Goal: Task Accomplishment & Management: Manage account settings

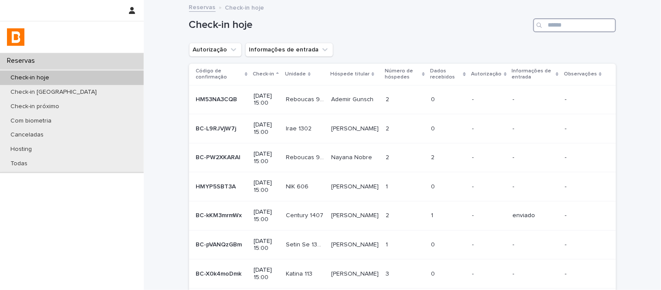
click at [580, 19] on input "Search" at bounding box center [574, 25] width 83 height 14
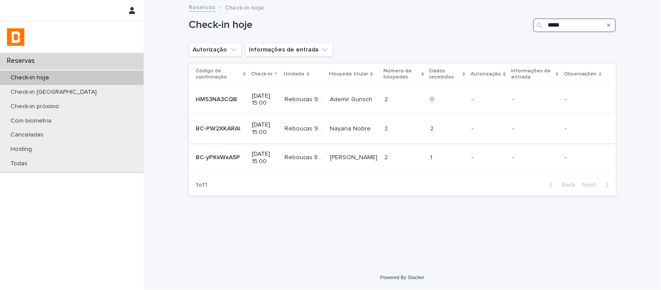
type input "*****"
click at [461, 134] on div "2 2" at bounding box center [447, 129] width 34 height 14
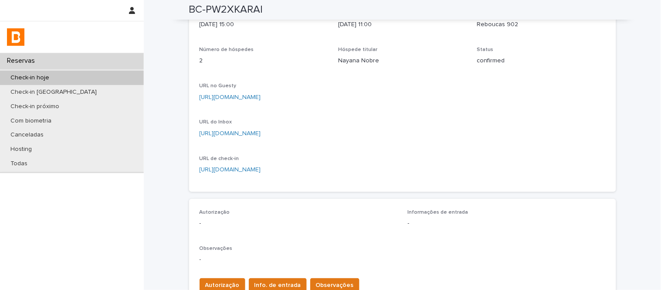
scroll to position [97, 0]
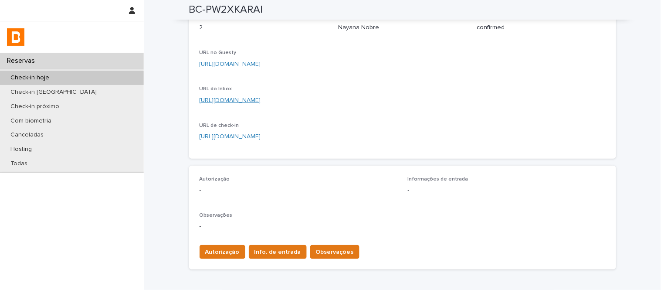
click at [261, 101] on link "[URL][DOMAIN_NAME]" at bounding box center [230, 100] width 61 height 6
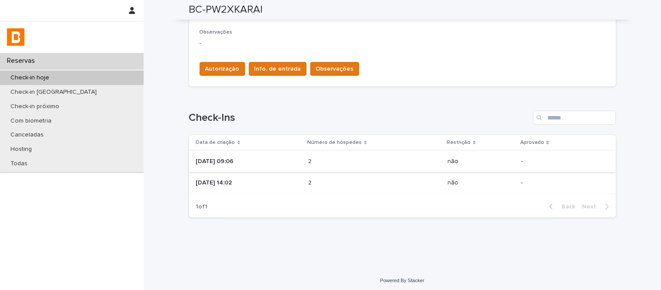
scroll to position [282, 0]
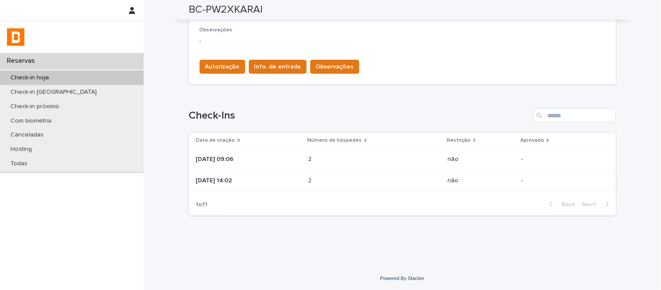
click at [381, 180] on p at bounding box center [346, 180] width 76 height 7
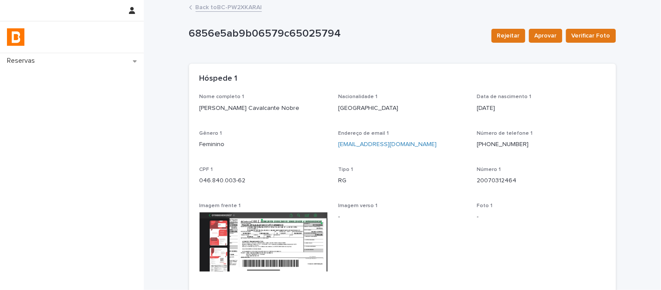
click at [243, 9] on link "Back to BC-PW2XKARAl" at bounding box center [229, 7] width 66 height 10
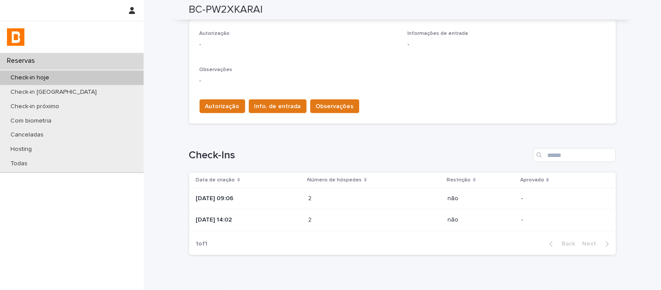
scroll to position [234, 0]
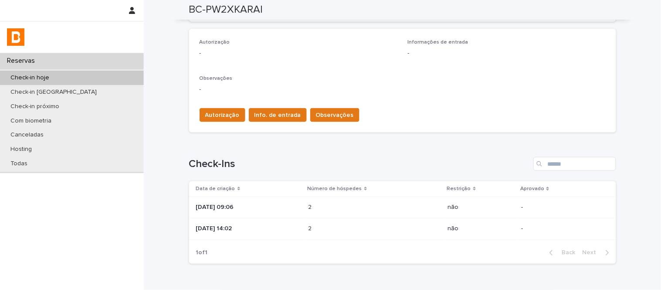
click at [378, 204] on p at bounding box center [346, 207] width 76 height 7
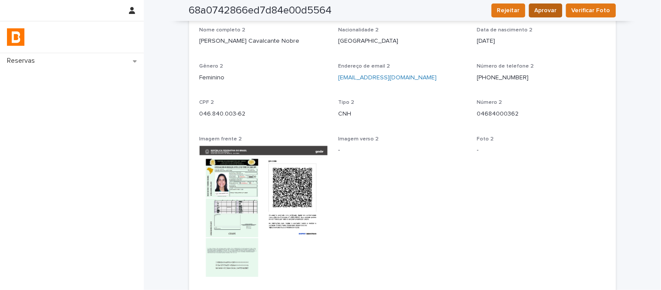
scroll to position [410, 0]
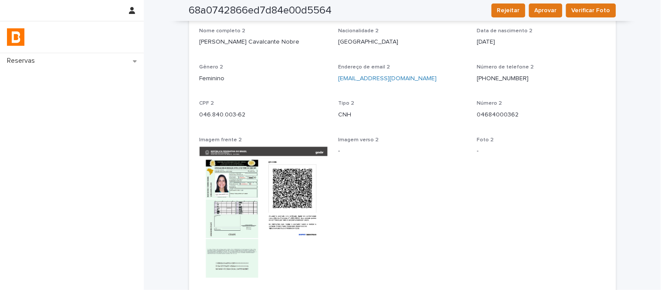
click at [229, 44] on p "[PERSON_NAME] Cavalcante Nobre" at bounding box center [264, 42] width 129 height 9
copy p "[PERSON_NAME] Cavalcante Nobre"
click at [200, 119] on div "CPF 2 046.840.003-62" at bounding box center [264, 114] width 129 height 26
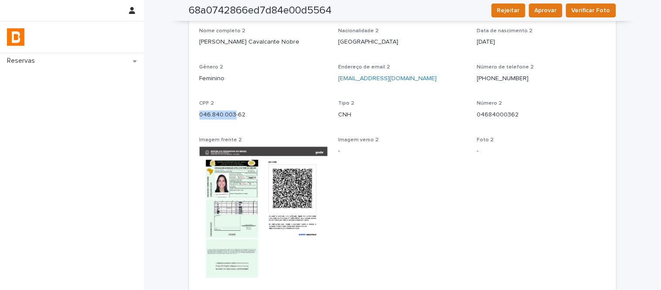
click at [200, 119] on div "CPF 2 046.840.003-62" at bounding box center [264, 114] width 129 height 26
click at [202, 119] on div "CPF 2 046.840.003-62" at bounding box center [264, 114] width 129 height 26
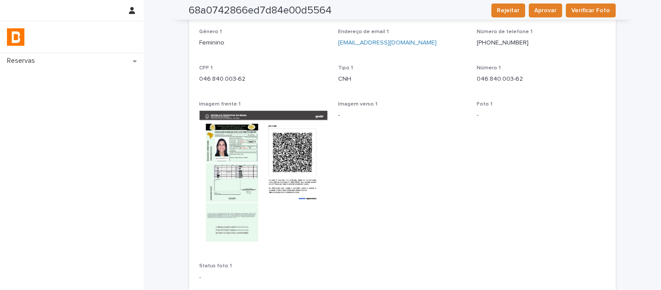
scroll to position [0, 0]
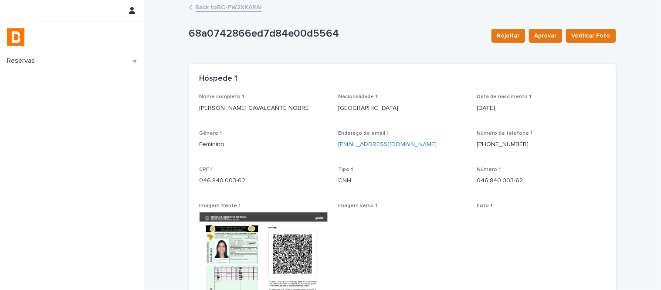
click at [222, 10] on link "Back to BC-PW2XKARAl" at bounding box center [229, 7] width 66 height 10
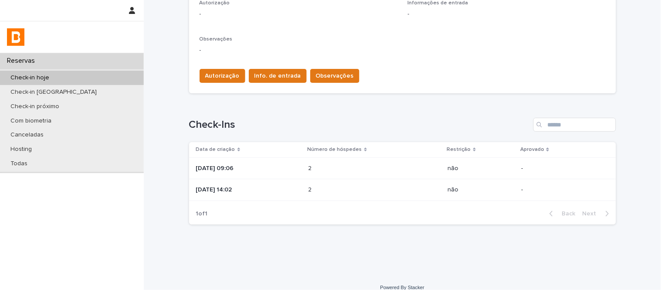
scroll to position [282, 0]
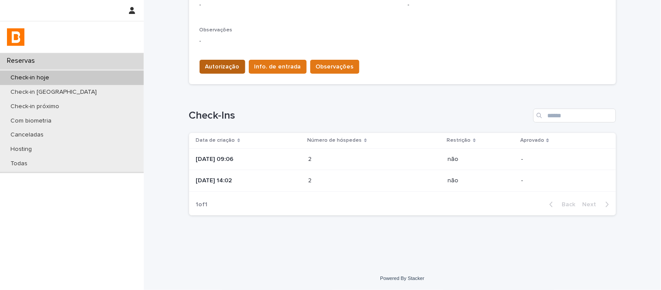
click at [217, 62] on span "Autorização" at bounding box center [222, 66] width 34 height 9
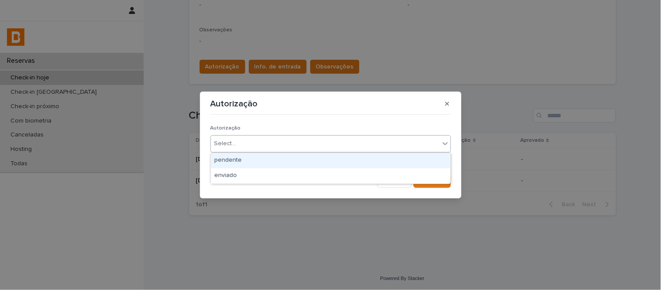
click at [262, 144] on div "Select..." at bounding box center [325, 143] width 229 height 14
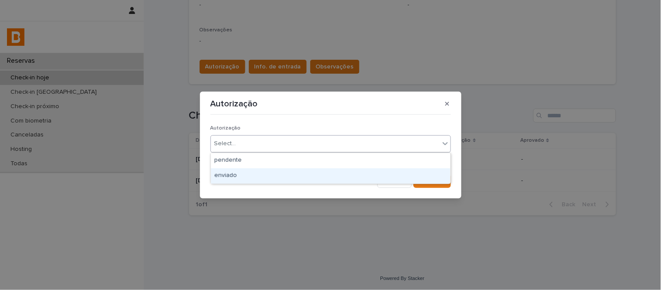
click at [272, 170] on div "enviado" at bounding box center [331, 175] width 240 height 15
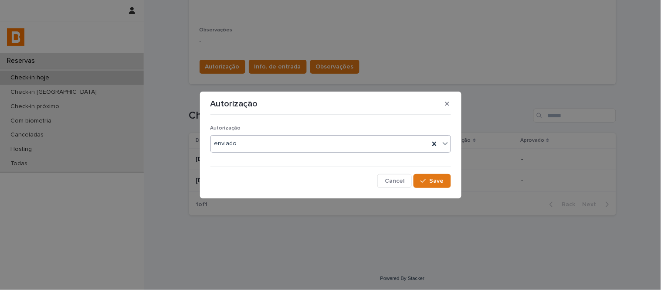
click at [430, 190] on div "Autorização option enviado, selected. 0 results available. Select is focused ,t…" at bounding box center [330, 153] width 245 height 74
click at [430, 183] on span "Save" at bounding box center [437, 181] width 14 height 6
click at [446, 105] on icon "button" at bounding box center [447, 104] width 4 height 4
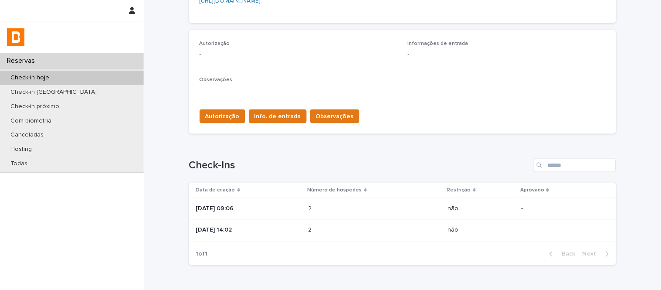
scroll to position [185, 0]
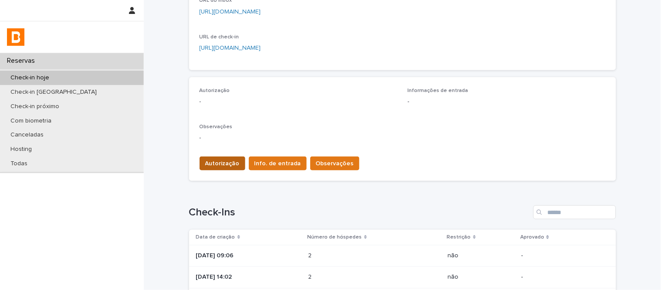
click at [227, 169] on button "Autorização" at bounding box center [223, 163] width 46 height 14
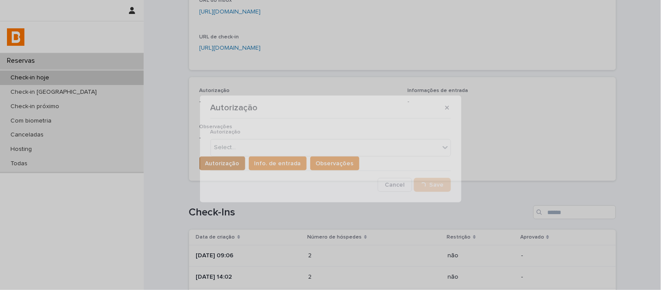
click at [225, 166] on div "Autorização Select... Cancel Loading... Save" at bounding box center [330, 156] width 241 height 69
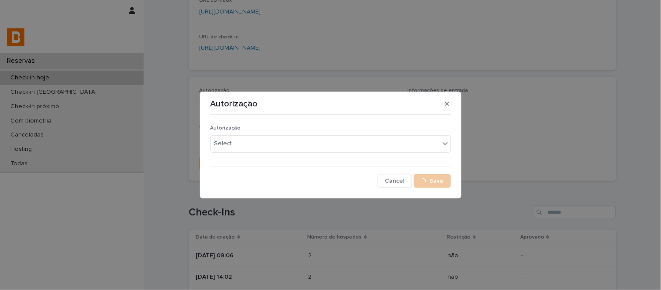
click at [230, 159] on div "Autorização Select..." at bounding box center [330, 142] width 241 height 34
click at [234, 154] on div "Autorização Select..." at bounding box center [330, 142] width 241 height 34
click at [245, 144] on div "Select..." at bounding box center [325, 143] width 229 height 14
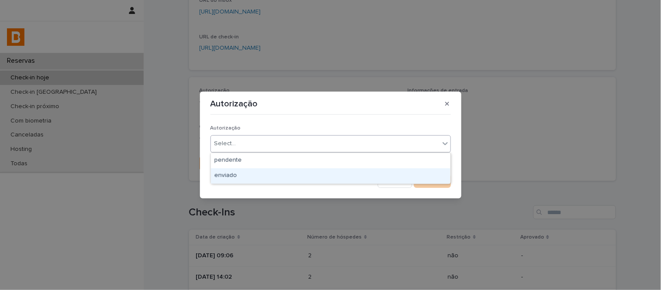
click at [252, 169] on div "enviado" at bounding box center [331, 175] width 240 height 15
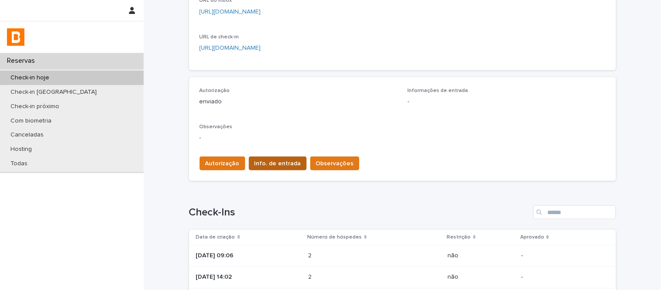
click at [268, 164] on span "Info. de entrada" at bounding box center [277, 163] width 47 height 9
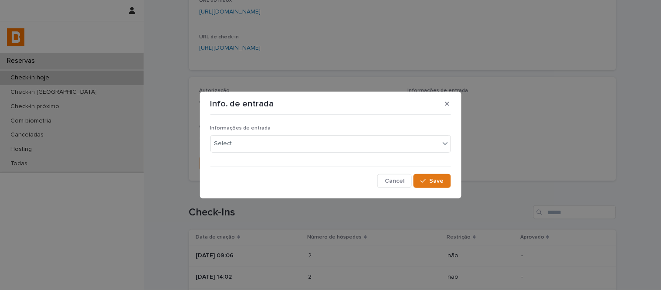
click at [392, 133] on div "Informações de entrada Select..." at bounding box center [330, 142] width 241 height 34
drag, startPoint x: 392, startPoint y: 143, endPoint x: 391, endPoint y: 148, distance: 5.3
click at [392, 144] on div "Select..." at bounding box center [325, 143] width 229 height 14
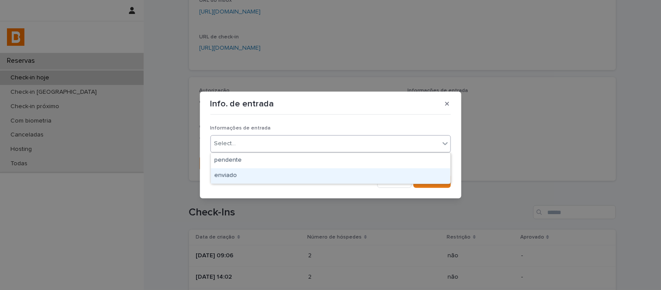
click at [399, 171] on div "enviado" at bounding box center [331, 175] width 240 height 15
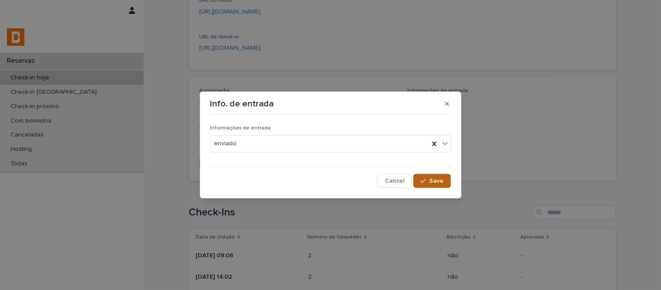
click at [444, 179] on button "Save" at bounding box center [432, 181] width 37 height 14
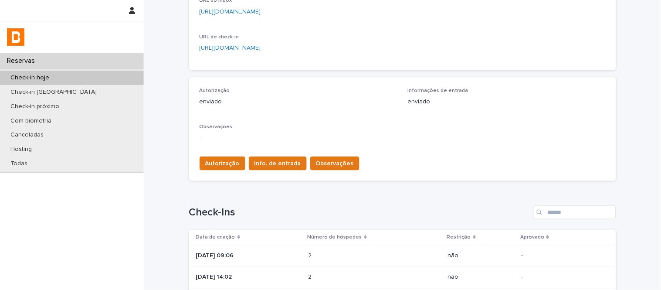
click at [320, 150] on div "Autorização Info. de entrada Observações" at bounding box center [403, 161] width 406 height 24
click at [328, 161] on span "Observações" at bounding box center [335, 163] width 38 height 9
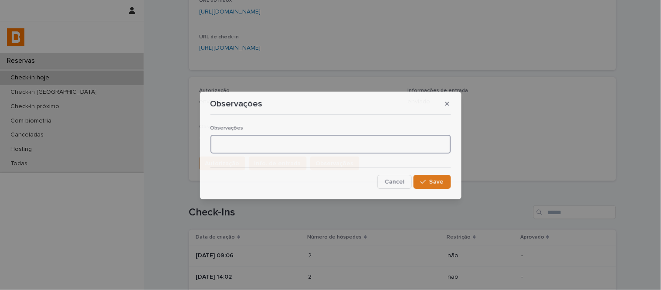
click at [327, 149] on textarea at bounding box center [330, 144] width 241 height 19
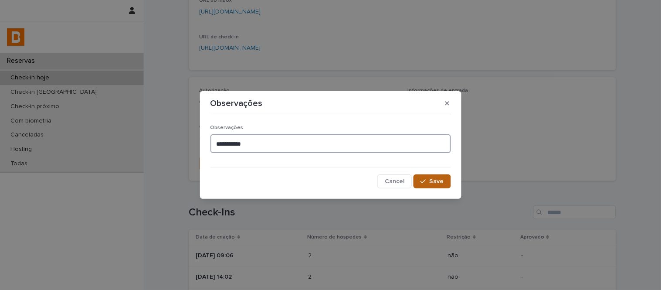
type textarea "**********"
click at [419, 177] on button "Save" at bounding box center [432, 181] width 37 height 14
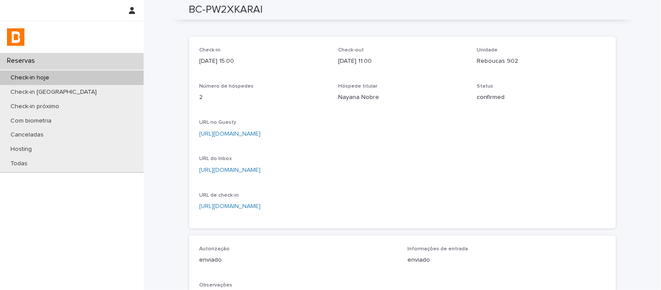
scroll to position [0, 0]
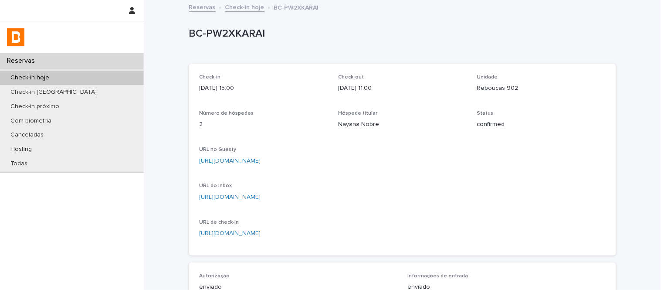
click at [253, 8] on link "Check-in hoje" at bounding box center [244, 7] width 39 height 10
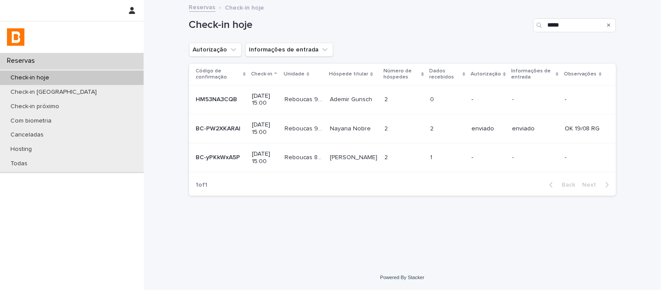
click at [384, 127] on td "2 2" at bounding box center [404, 128] width 46 height 29
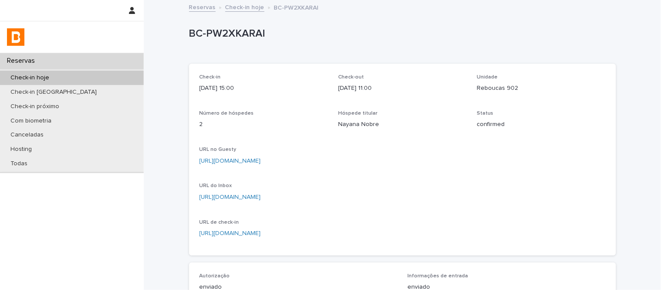
click at [497, 86] on p "Reboucas 902" at bounding box center [541, 88] width 129 height 9
copy p "Reboucas 902"
click at [237, 7] on link "Check-in hoje" at bounding box center [244, 7] width 39 height 10
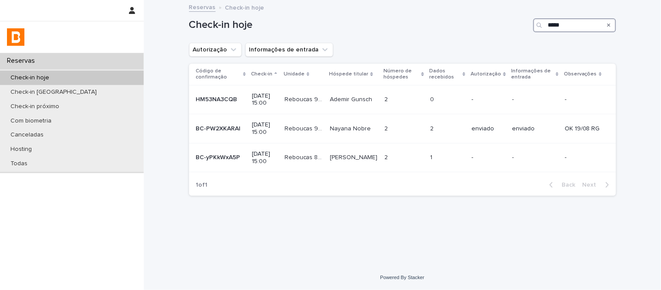
drag, startPoint x: 557, startPoint y: 44, endPoint x: 529, endPoint y: 44, distance: 28.3
click at [529, 44] on div "Check-in hoje ***** Autorização Informações de entrada Código de confirmação Ch…" at bounding box center [402, 102] width 427 height 202
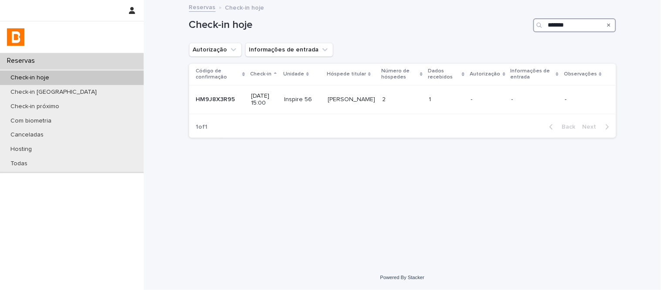
drag, startPoint x: 571, startPoint y: 20, endPoint x: 487, endPoint y: 22, distance: 84.1
click at [489, 23] on div "Check-in hoje *******" at bounding box center [402, 25] width 427 height 14
type input "*******"
click at [356, 110] on td "[PERSON_NAME]" at bounding box center [353, 99] width 54 height 29
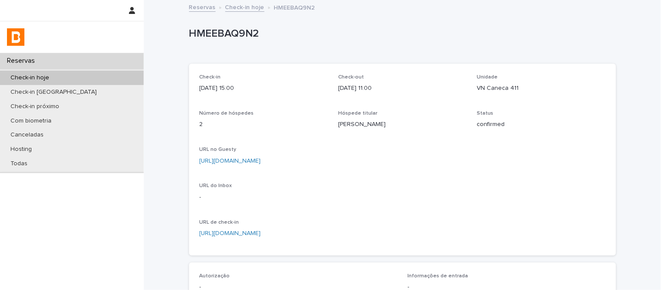
click at [231, 10] on link "Check-in hoje" at bounding box center [244, 7] width 39 height 10
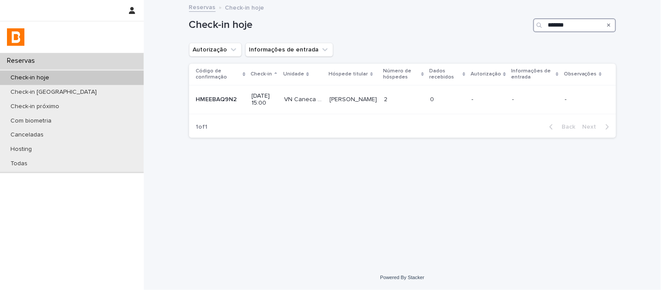
drag, startPoint x: 586, startPoint y: 28, endPoint x: 503, endPoint y: 22, distance: 83.0
click at [503, 22] on div "Check-in hoje *******" at bounding box center [402, 25] width 427 height 14
paste input "***"
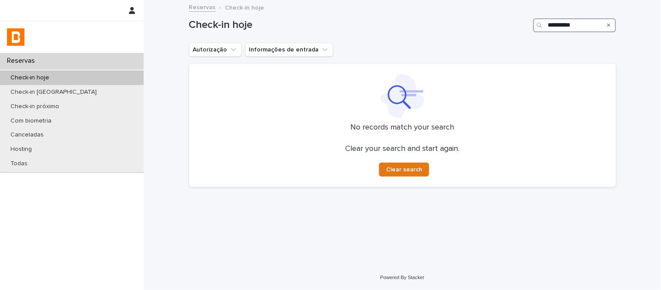
drag, startPoint x: 592, startPoint y: 24, endPoint x: 503, endPoint y: 23, distance: 88.9
click at [503, 23] on div "**********" at bounding box center [402, 25] width 427 height 14
paste input "Search"
type input "**********"
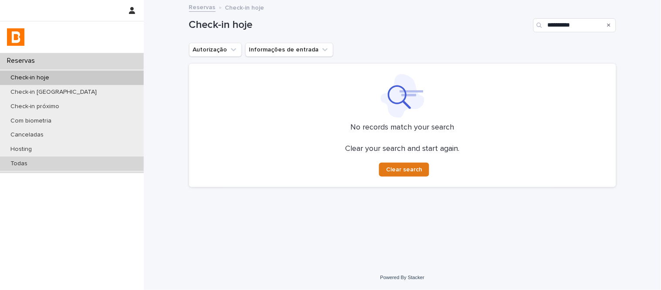
click at [51, 170] on div "Todas" at bounding box center [72, 163] width 144 height 14
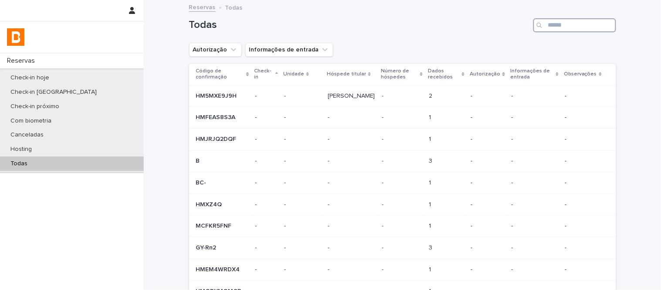
click at [595, 27] on input "Search" at bounding box center [574, 25] width 83 height 14
paste input "**********"
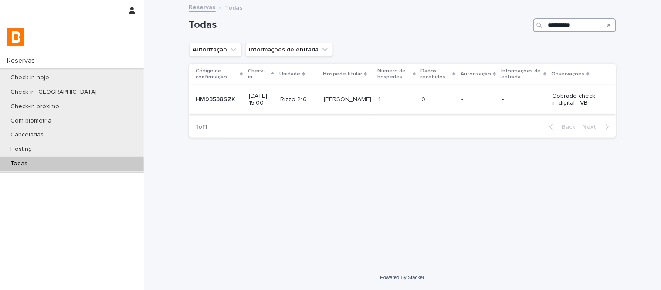
type input "**********"
click at [428, 105] on div "0 0" at bounding box center [438, 99] width 33 height 14
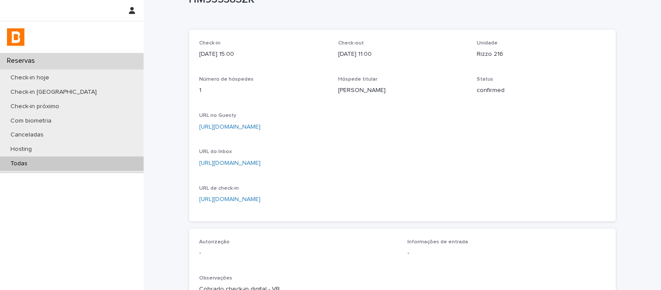
scroll to position [97, 0]
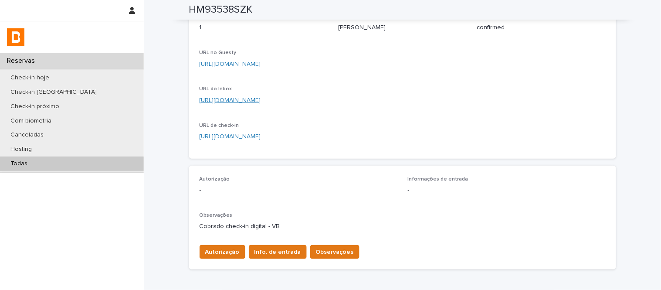
click at [261, 98] on link "[URL][DOMAIN_NAME]" at bounding box center [230, 100] width 61 height 6
click at [220, 247] on span "Autorização" at bounding box center [222, 251] width 34 height 9
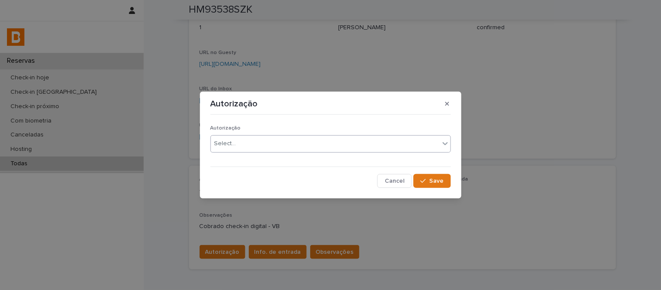
click at [227, 150] on div "Select..." at bounding box center [325, 143] width 229 height 14
click at [442, 179] on span "Save" at bounding box center [437, 181] width 14 height 6
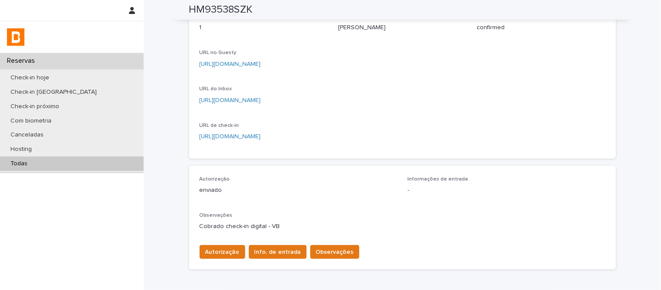
click at [268, 249] on span "Info. de entrada" at bounding box center [277, 251] width 47 height 9
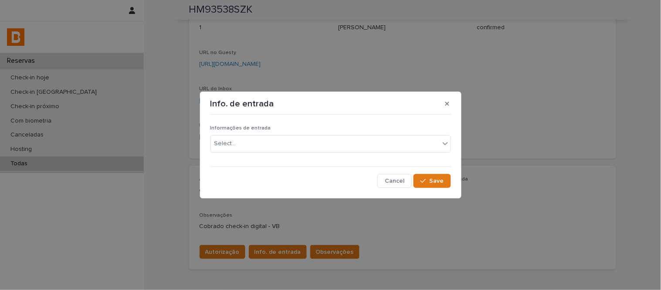
click at [258, 156] on div "Informações de entrada Select..." at bounding box center [330, 142] width 241 height 34
click at [261, 143] on div "Select..." at bounding box center [325, 143] width 229 height 14
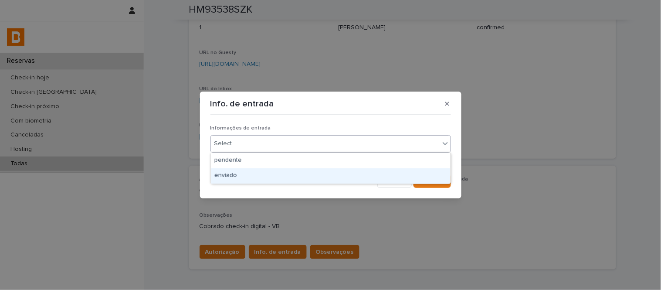
click at [269, 172] on div "enviado" at bounding box center [331, 175] width 240 height 15
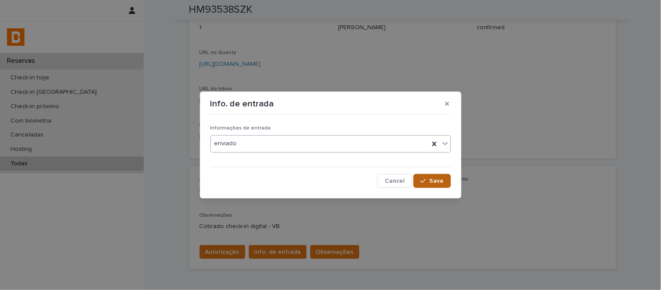
click at [439, 179] on span "Save" at bounding box center [437, 181] width 14 height 6
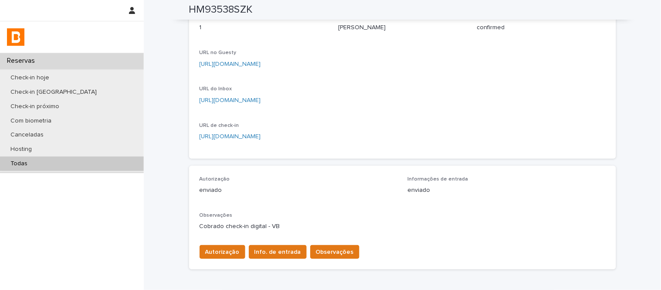
click at [327, 253] on span "Observações" at bounding box center [335, 251] width 38 height 9
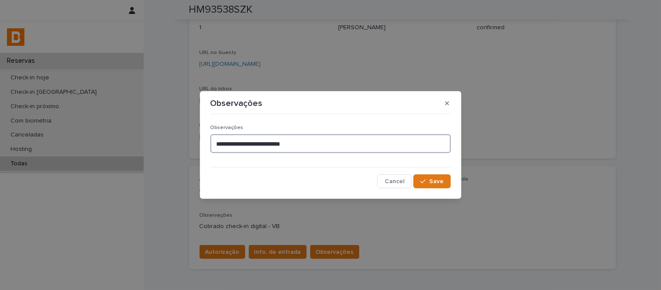
click at [317, 148] on textarea "**********" at bounding box center [330, 143] width 241 height 19
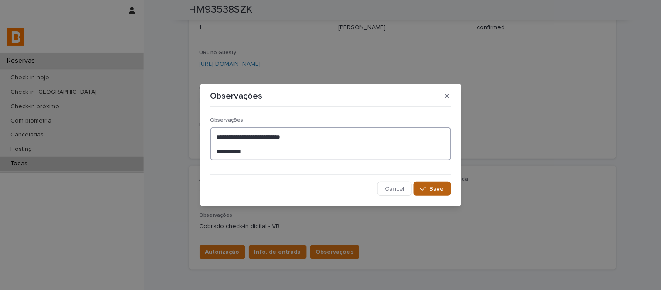
type textarea "**********"
click at [434, 183] on button "Save" at bounding box center [432, 189] width 37 height 14
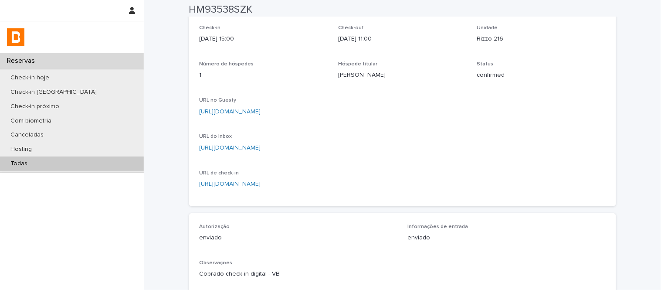
scroll to position [48, 0]
